Goal: Entertainment & Leisure: Consume media (video, audio)

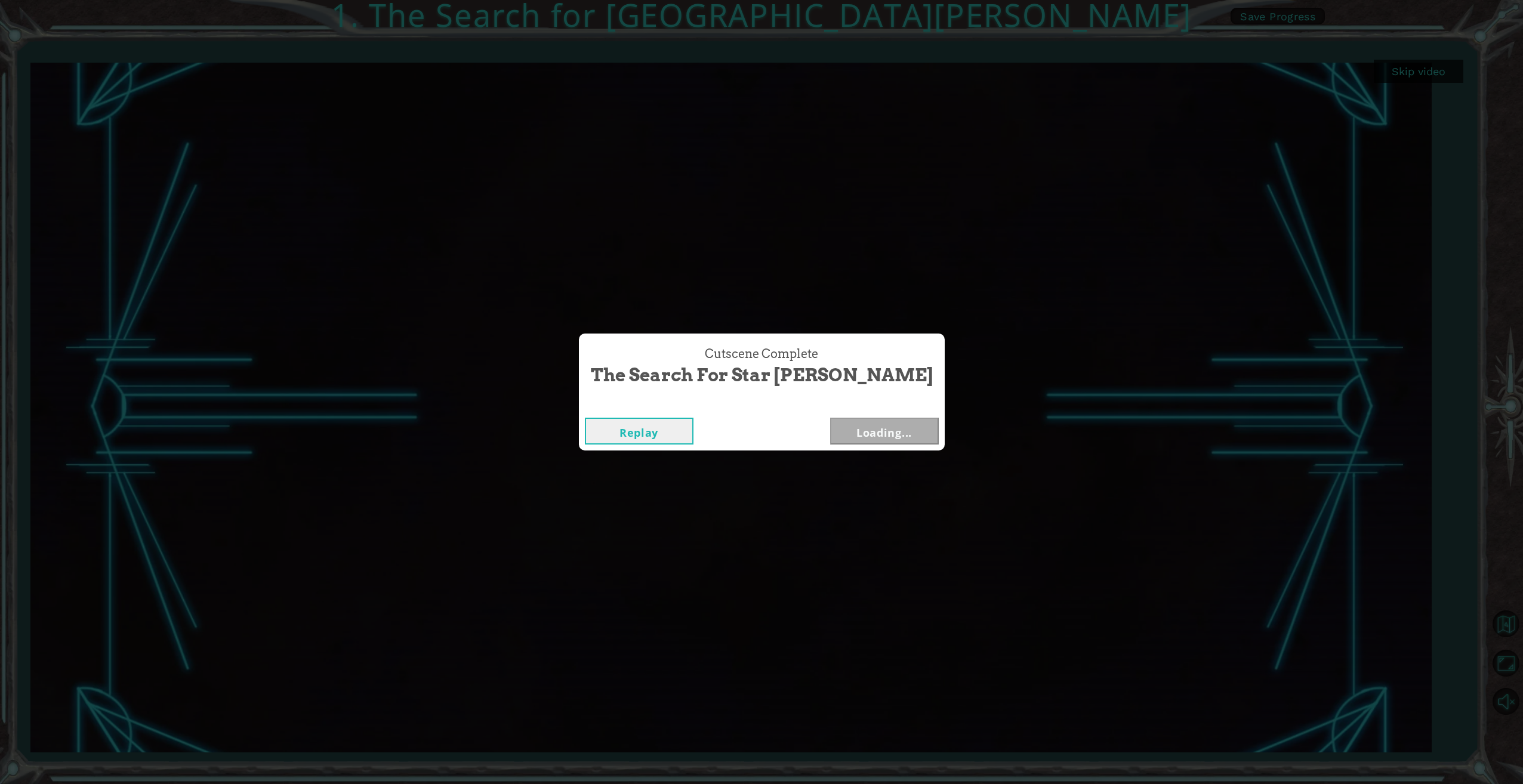
click at [1420, 70] on div "Cutscene Complete The Search for Star [PERSON_NAME] Replay Loading..." at bounding box center [761, 392] width 1523 height 784
click at [690, 430] on button "Replay" at bounding box center [639, 431] width 109 height 27
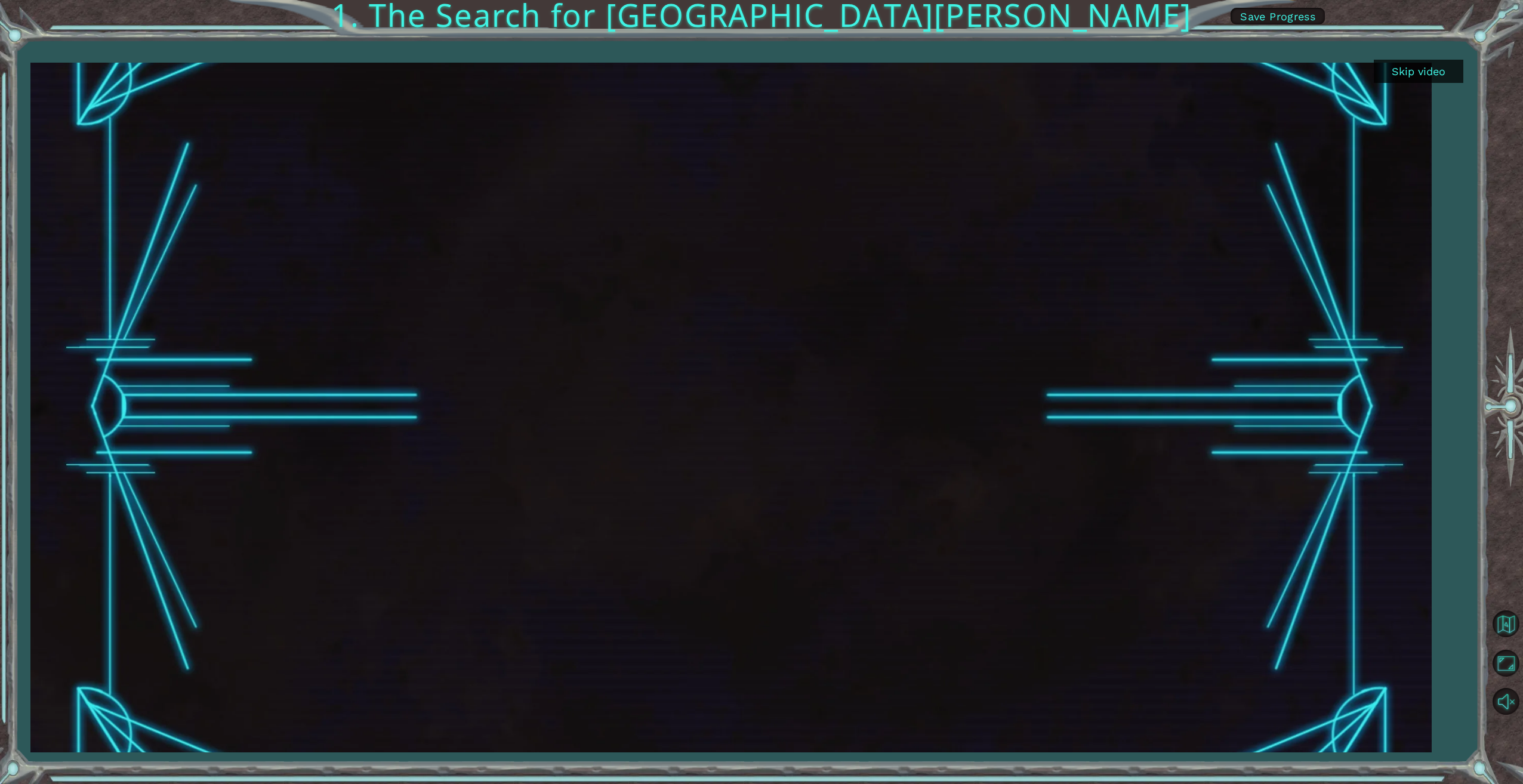
click at [1429, 67] on button "Skip video" at bounding box center [1419, 71] width 90 height 23
